Goal: Task Accomplishment & Management: Manage account settings

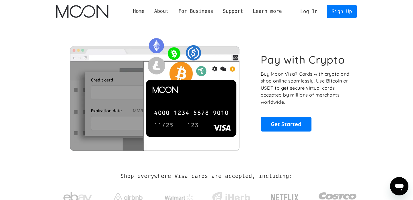
click at [312, 12] on link "Log In" at bounding box center [309, 11] width 27 height 13
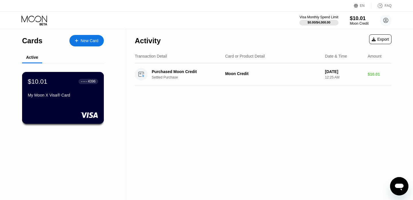
click at [66, 93] on div "My Moon X Visa® Card" at bounding box center [63, 95] width 70 height 5
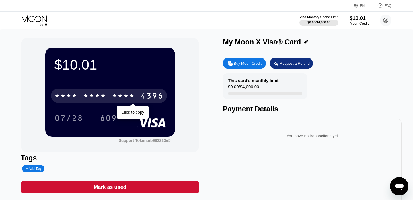
click at [90, 96] on div "* * * *" at bounding box center [94, 96] width 23 height 9
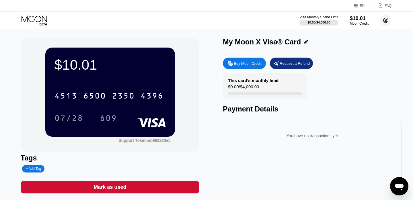
click at [386, 21] on circle at bounding box center [385, 20] width 11 height 11
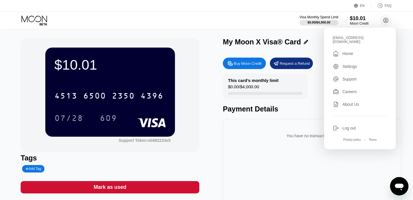
click at [348, 64] on div "Settings" at bounding box center [350, 66] width 15 height 5
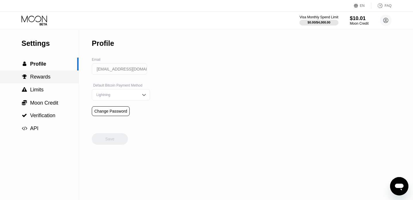
click at [41, 79] on span "Rewards" at bounding box center [40, 77] width 20 height 6
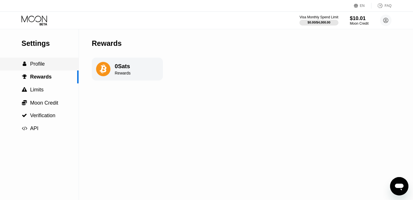
click at [38, 67] on span "Profile" at bounding box center [37, 64] width 15 height 6
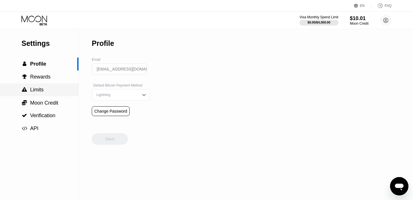
click at [42, 89] on span "Limits" at bounding box center [36, 90] width 13 height 6
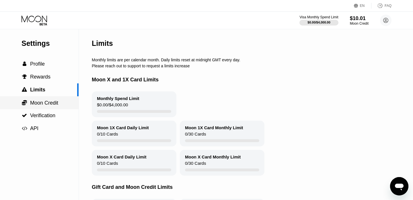
click at [42, 104] on span "Moon Credit" at bounding box center [44, 103] width 28 height 6
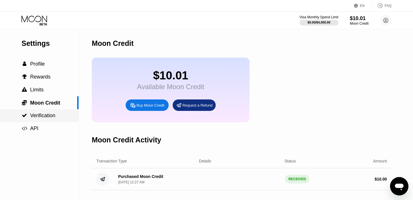
click at [40, 117] on span "Verification" at bounding box center [42, 116] width 25 height 6
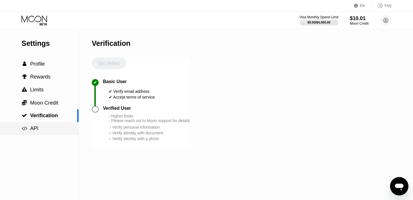
click at [40, 125] on div " API" at bounding box center [39, 128] width 79 height 13
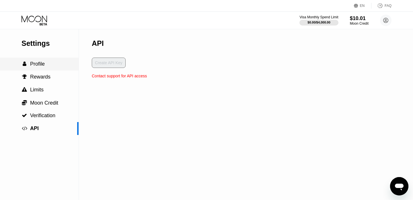
click at [42, 62] on span "Profile" at bounding box center [37, 64] width 15 height 6
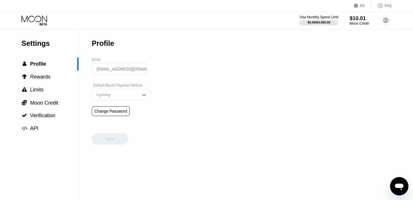
click at [356, 20] on div "$10.01" at bounding box center [359, 18] width 19 height 6
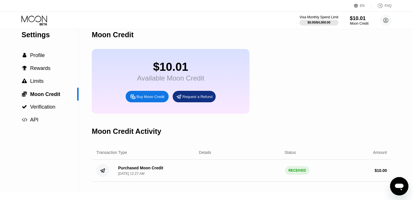
scroll to position [11, 0]
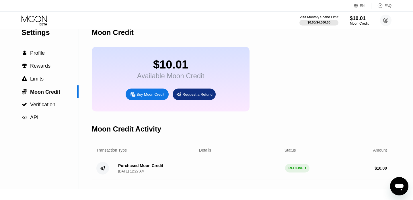
click at [41, 22] on icon at bounding box center [35, 21] width 27 height 10
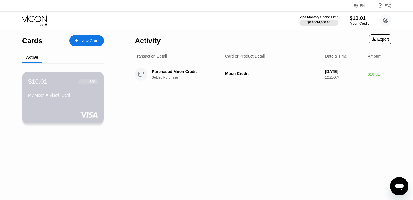
click at [65, 95] on div "My Moon X Visa® Card" at bounding box center [63, 95] width 70 height 5
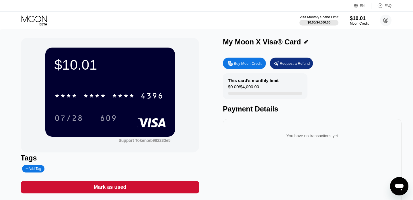
click at [145, 125] on rect at bounding box center [152, 122] width 28 height 9
click at [304, 40] on icon at bounding box center [306, 42] width 4 height 4
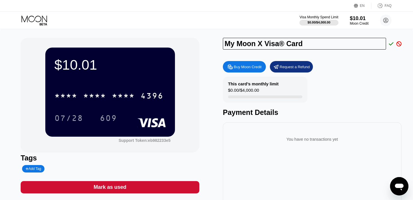
click at [399, 46] on icon at bounding box center [399, 43] width 5 height 5
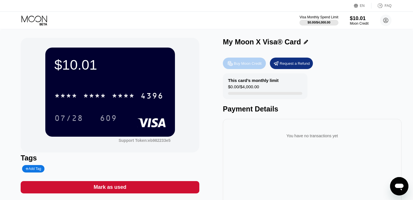
click at [247, 63] on div "Buy Moon Credit" at bounding box center [248, 63] width 28 height 5
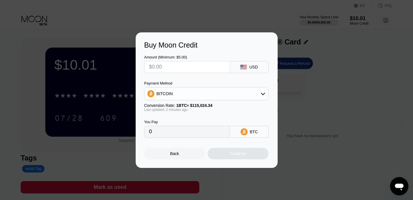
click at [296, 91] on div "Buy Moon Credit Amount (Minimum: $5.00) USD Payment Method BITCOIN Conversion R…" at bounding box center [206, 100] width 413 height 136
click at [187, 154] on div "Back" at bounding box center [174, 153] width 61 height 11
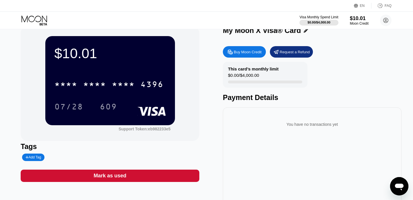
scroll to position [12, 0]
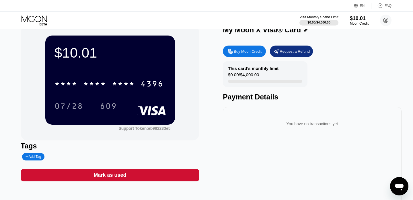
click at [384, 7] on div "FAQ" at bounding box center [382, 6] width 20 height 6
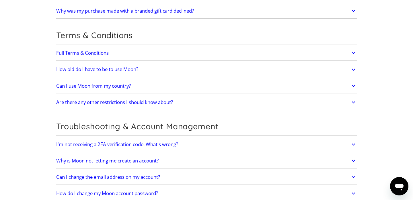
scroll to position [1255, 0]
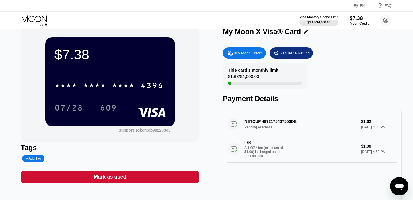
scroll to position [10, 0]
